Goal: Find contact information: Obtain details needed to contact an individual or organization

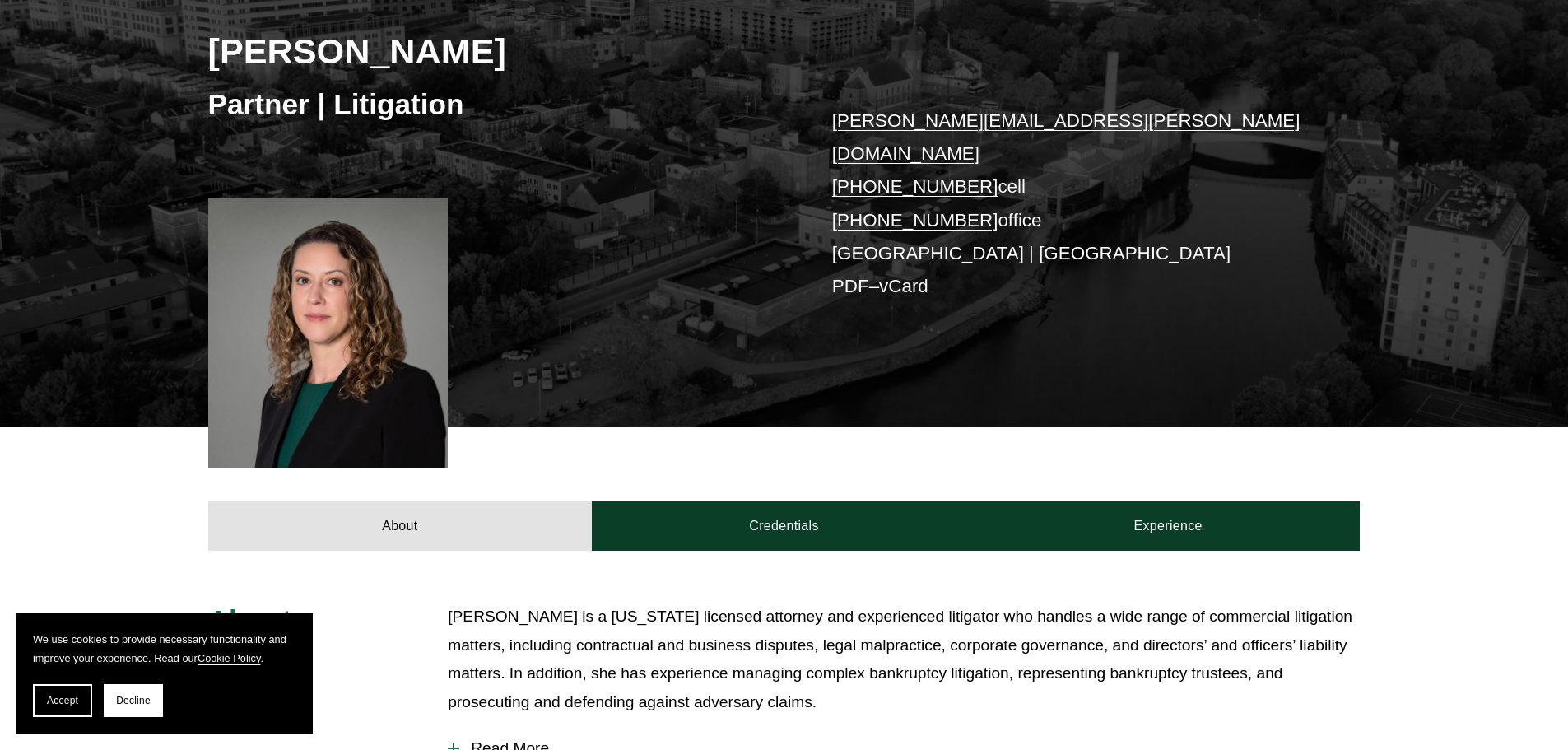
scroll to position [97, 0]
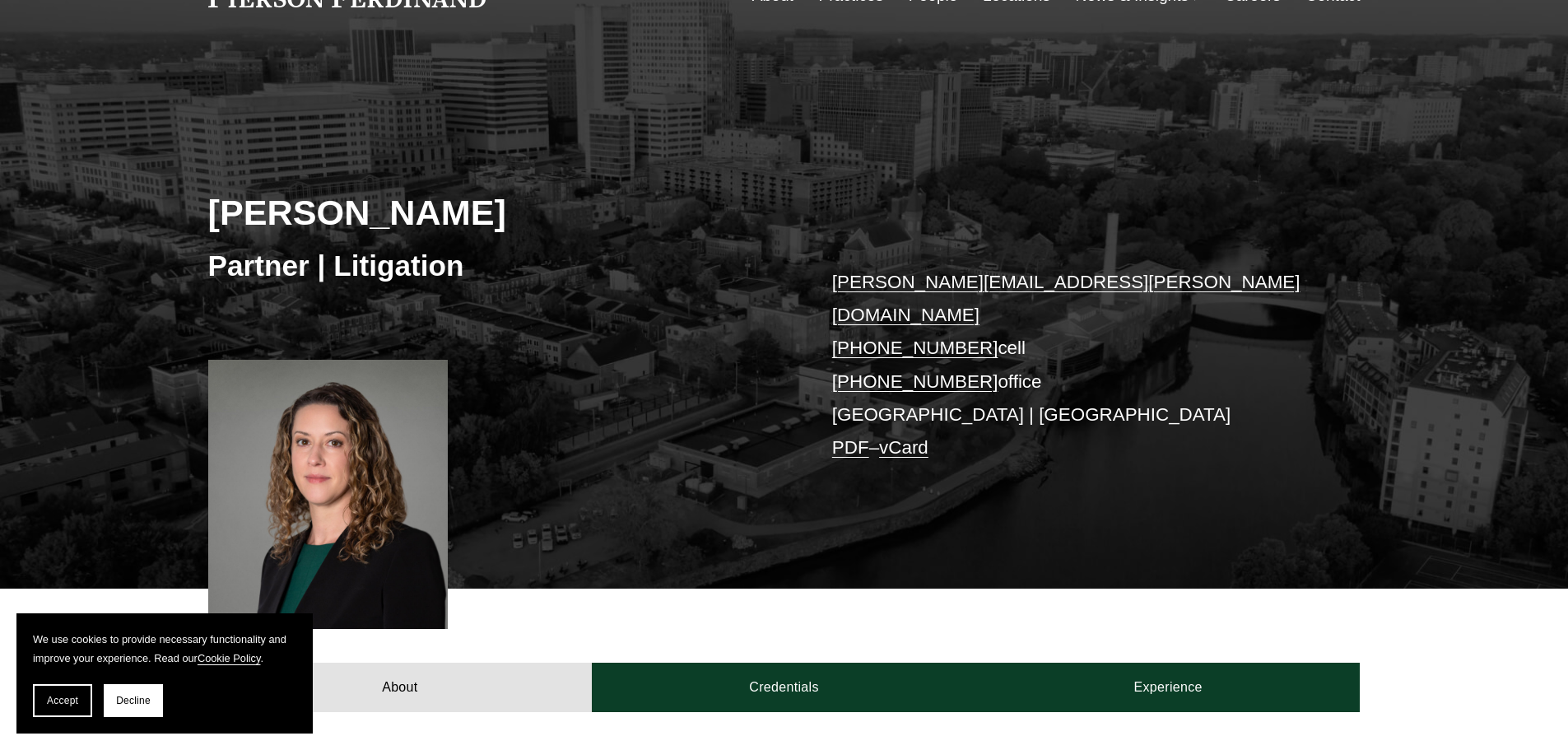
click at [857, 437] on link "PDF" at bounding box center [851, 447] width 37 height 21
click at [901, 437] on link "vCard" at bounding box center [904, 447] width 49 height 21
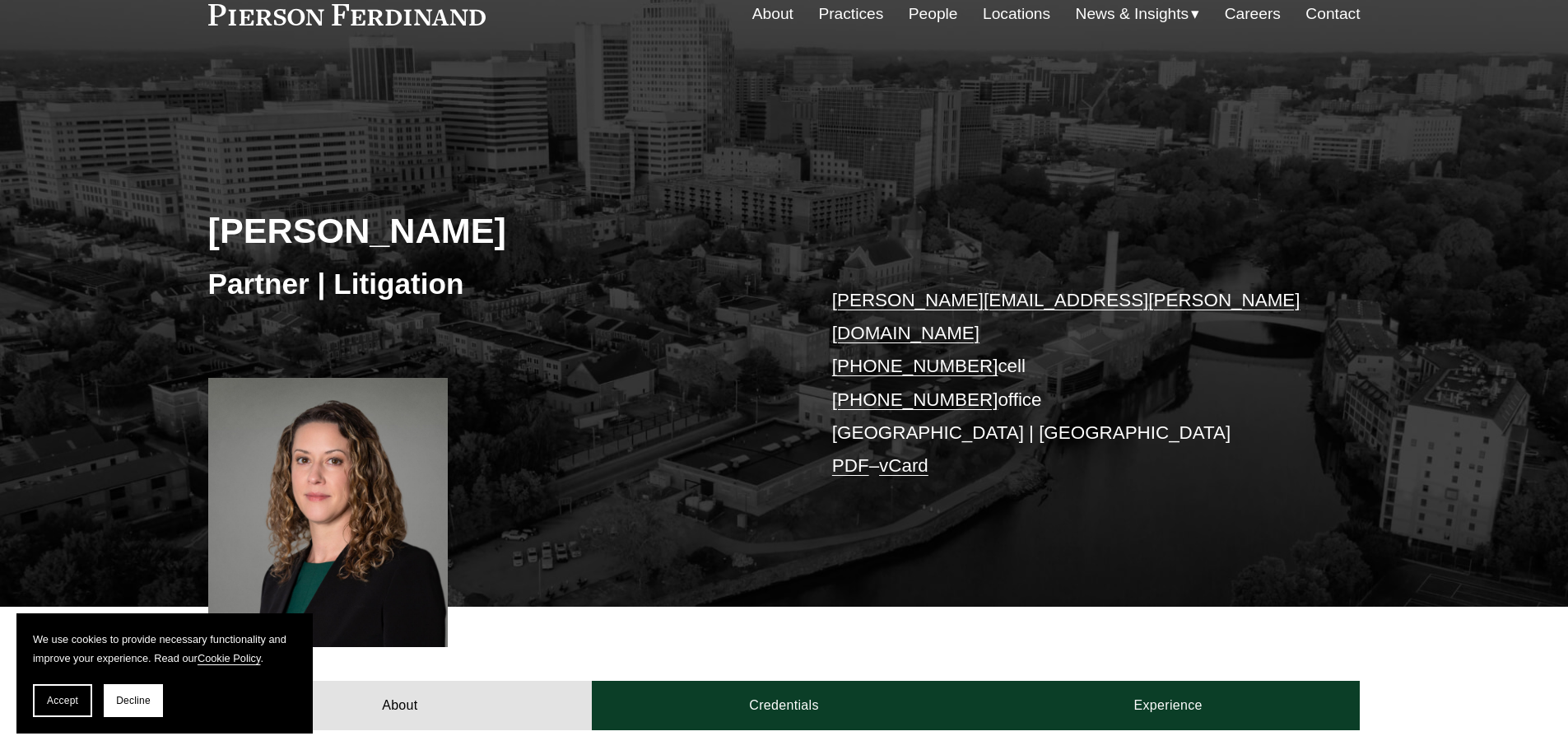
scroll to position [0, 0]
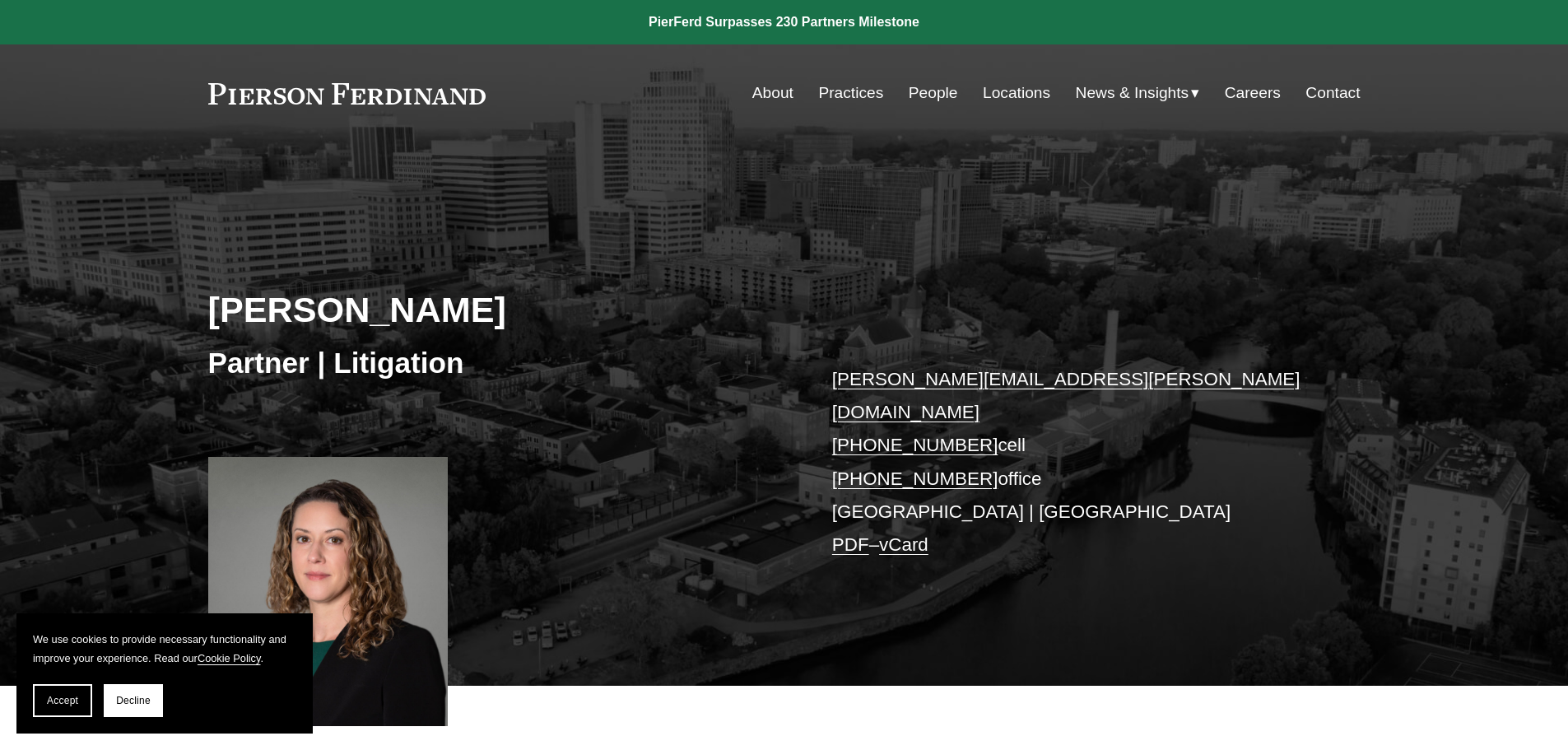
click at [1016, 92] on link "Locations" at bounding box center [1016, 94] width 68 height 31
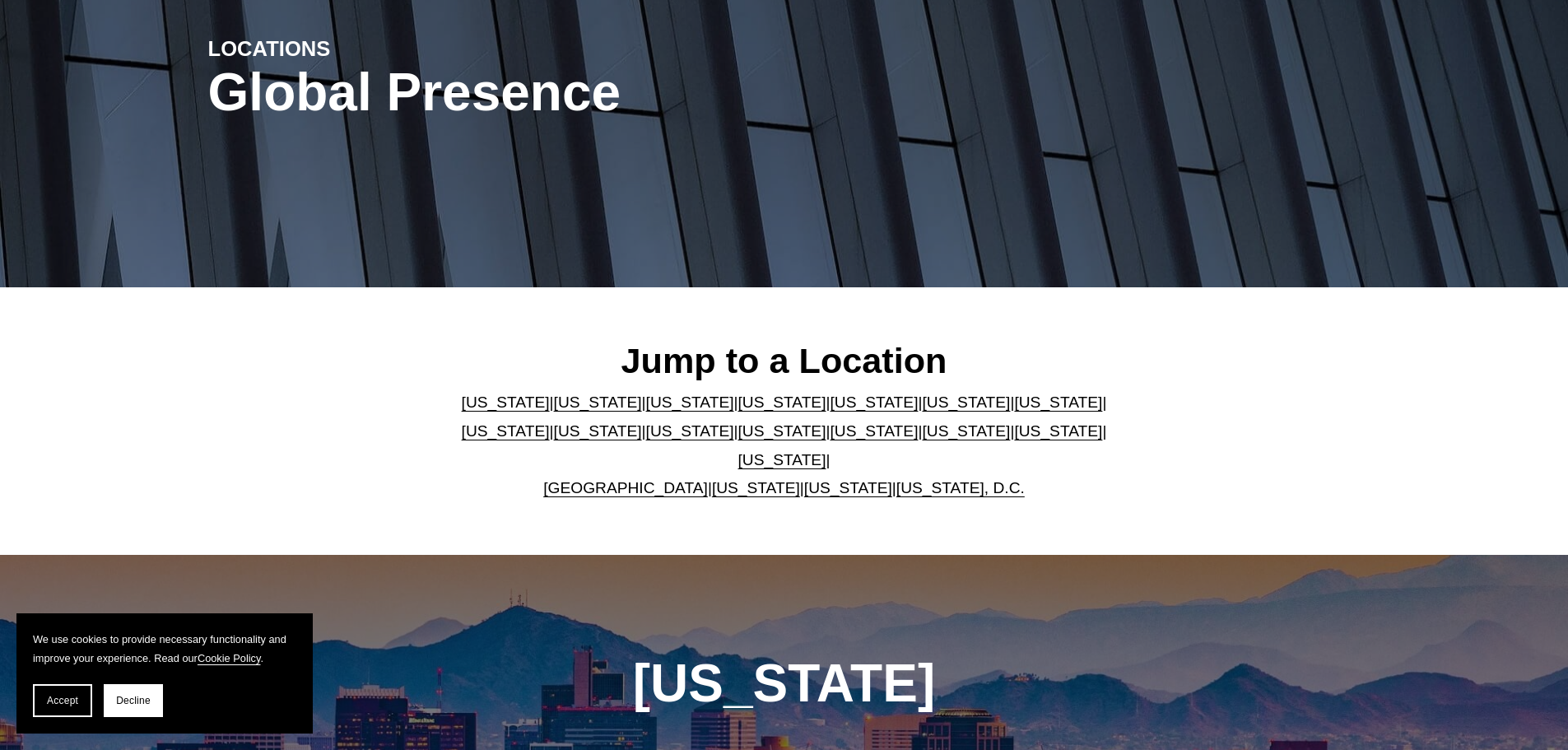
scroll to position [330, 0]
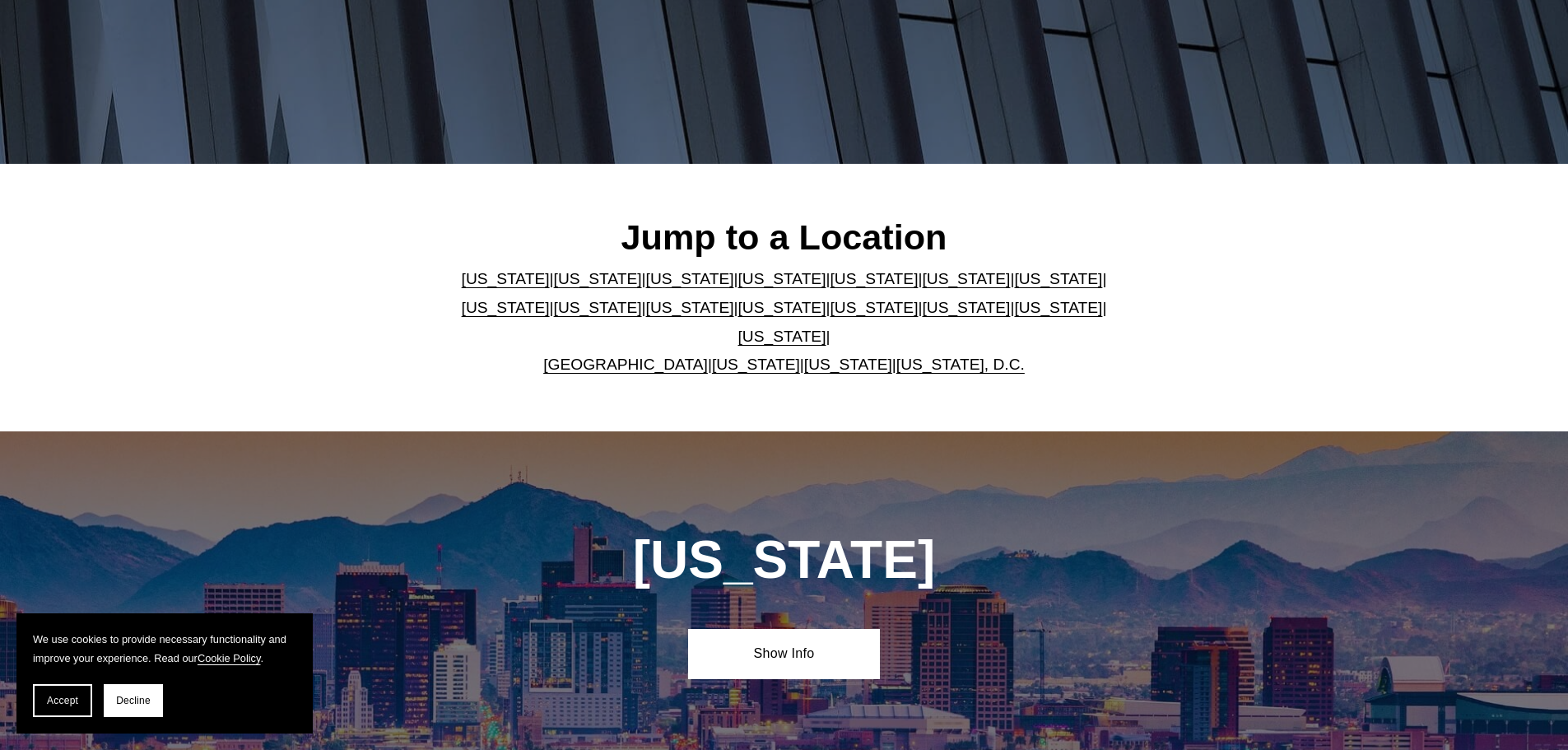
click at [751, 280] on link "[US_STATE]" at bounding box center [782, 279] width 89 height 18
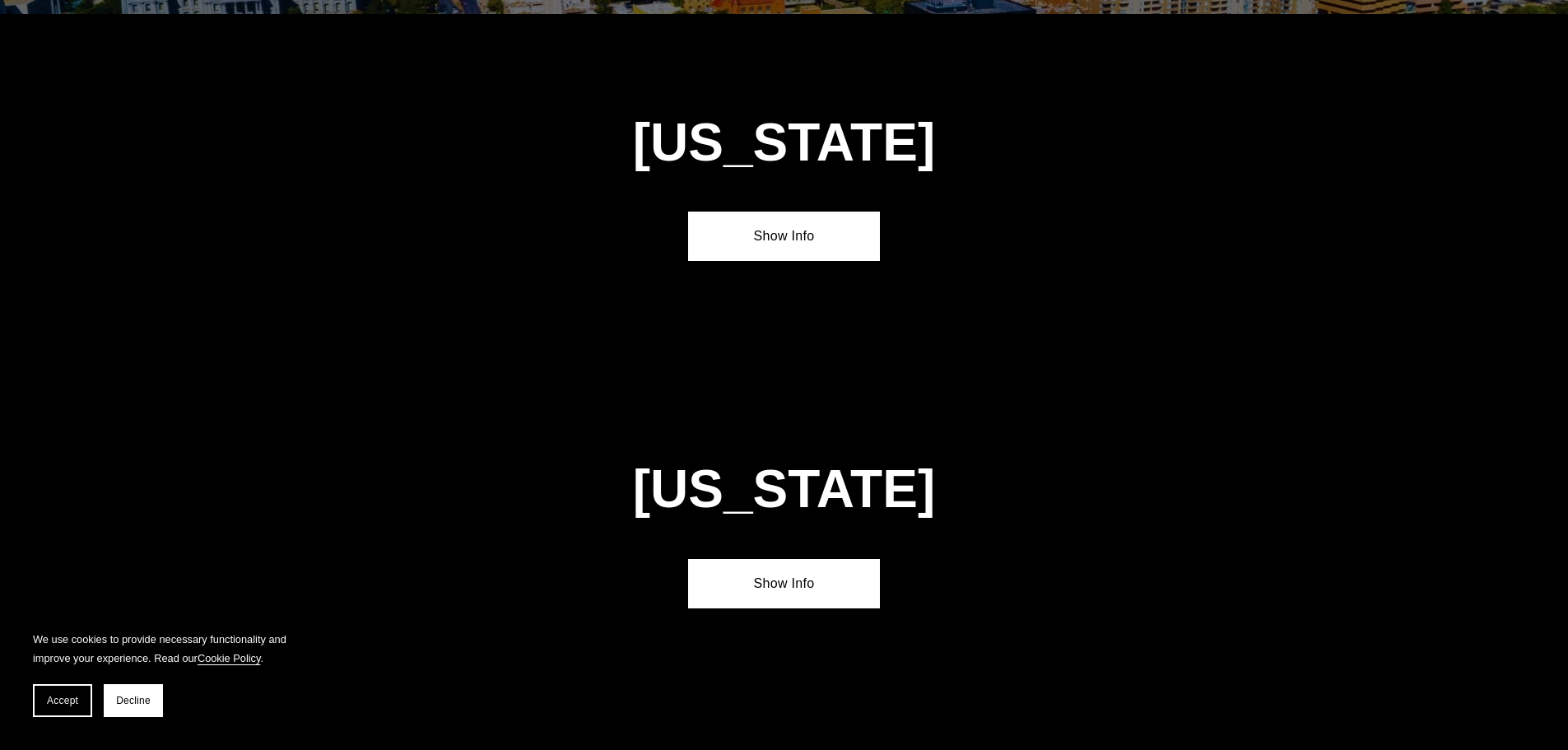
scroll to position [1788, 0]
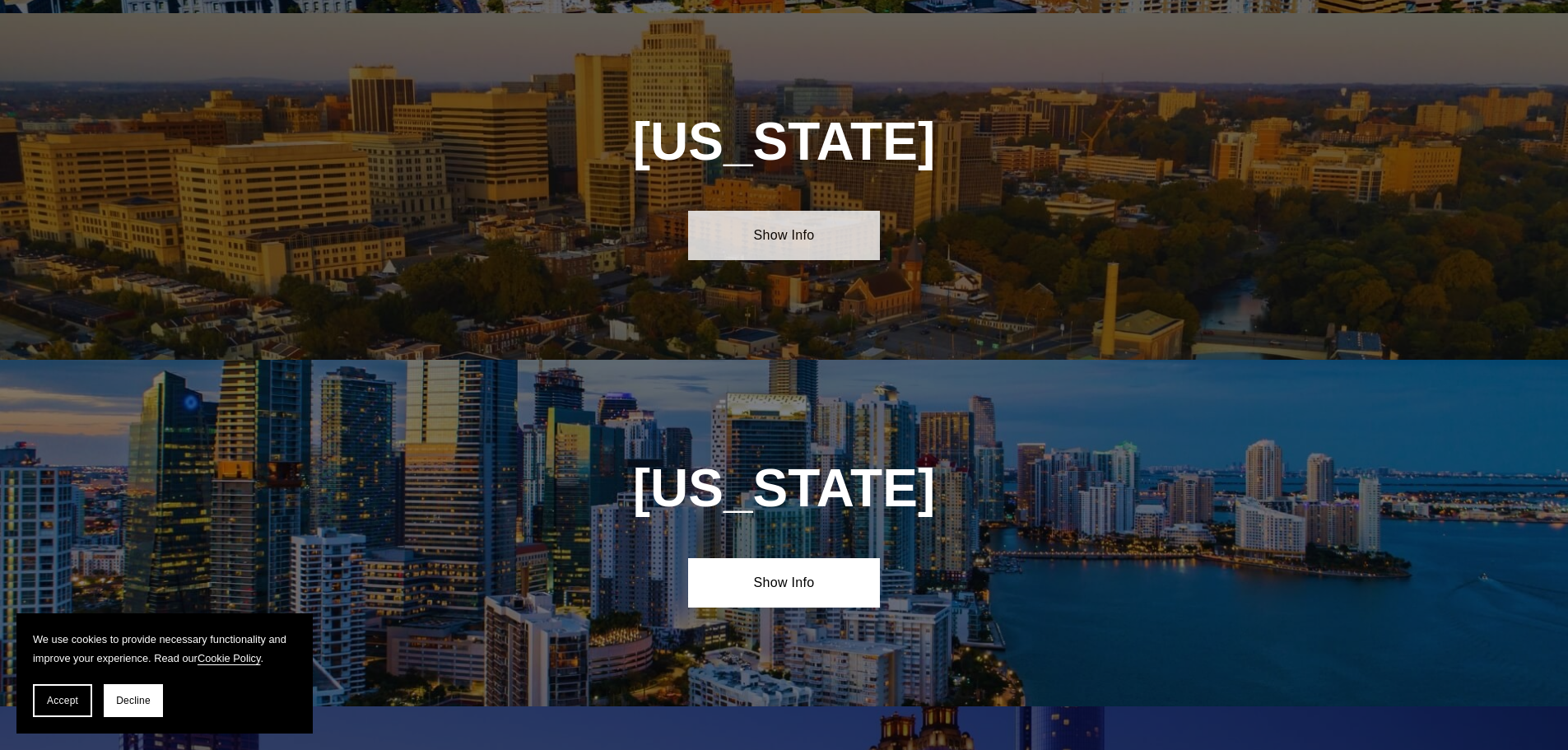
click at [782, 219] on link "Show Info" at bounding box center [783, 235] width 192 height 49
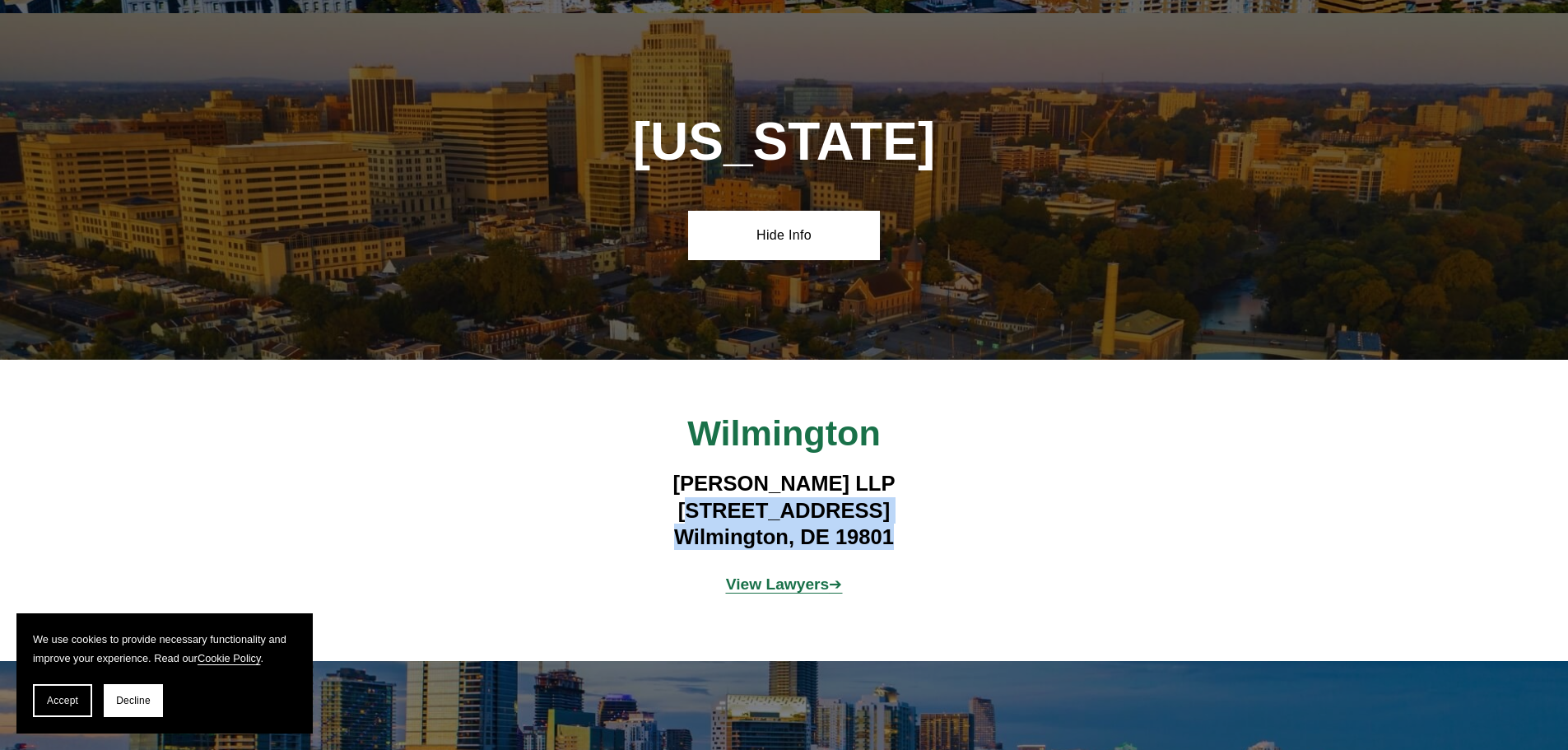
drag, startPoint x: 703, startPoint y: 499, endPoint x: 899, endPoint y: 526, distance: 197.9
click at [898, 524] on h4 "[PERSON_NAME] LLP [STREET_ADDRESS]" at bounding box center [784, 510] width 480 height 80
copy h4 "[STREET_ADDRESS]"
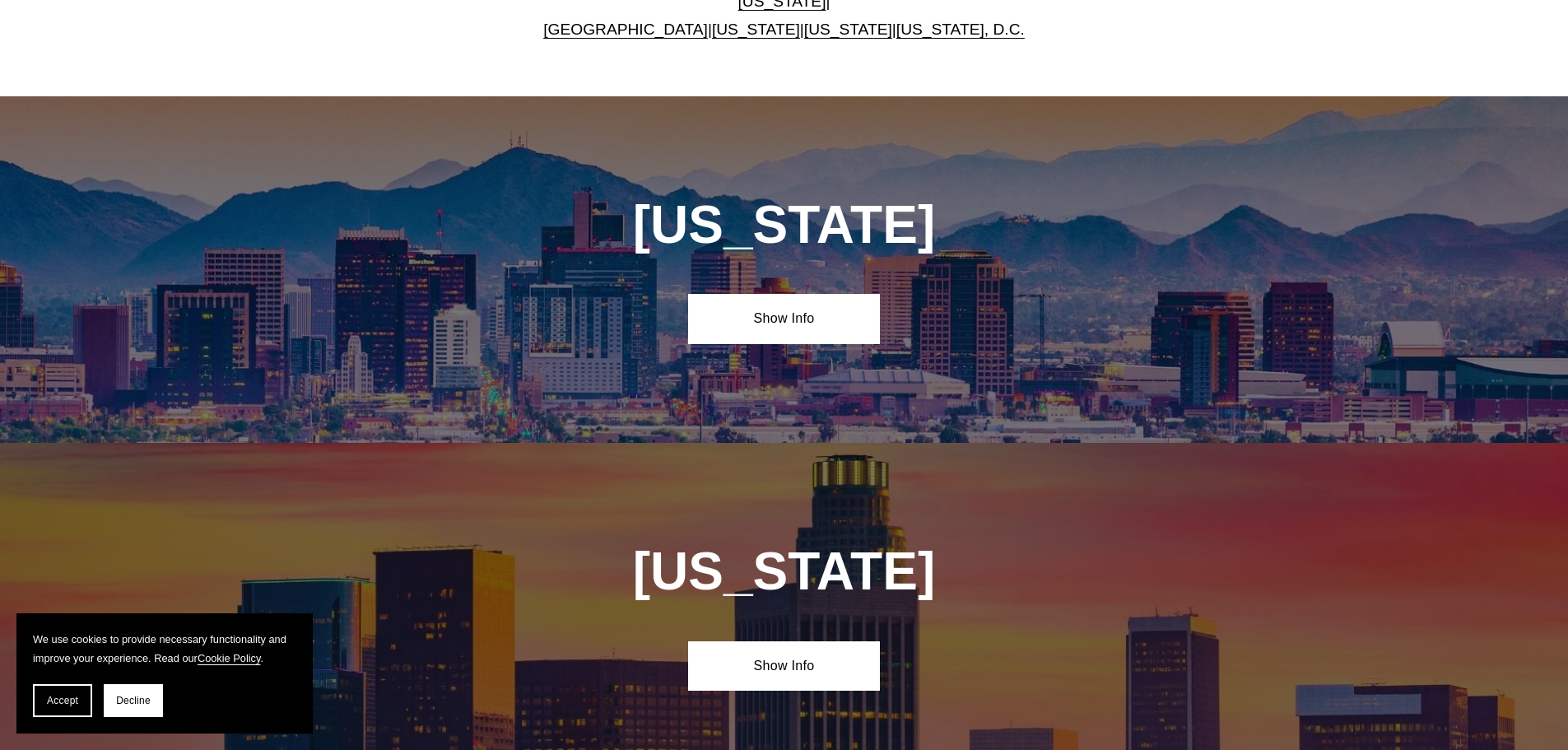
scroll to position [636, 0]
